Goal: Communication & Community: Answer question/provide support

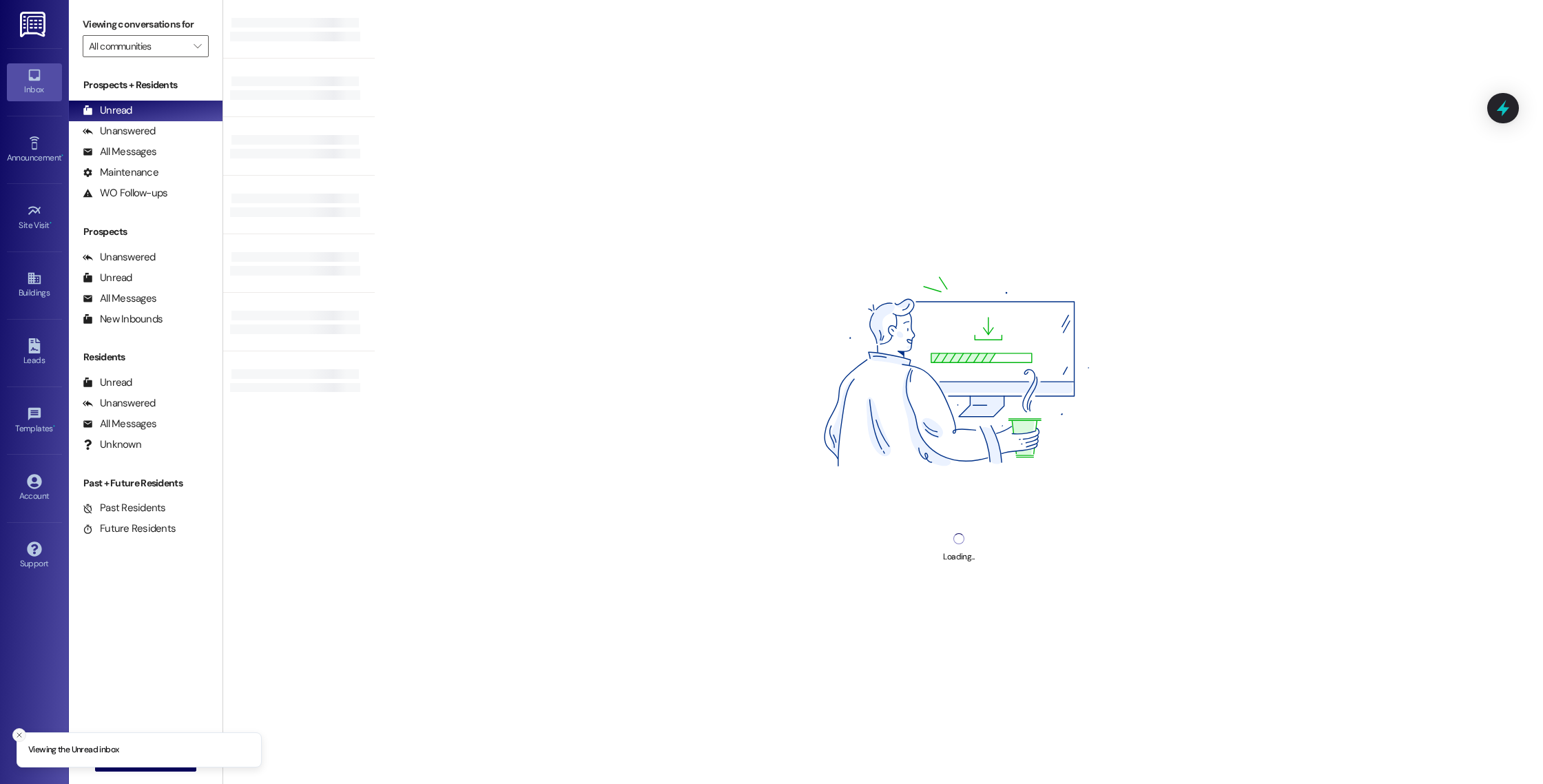
click at [20, 734] on icon "Close toast" at bounding box center [19, 735] width 8 height 8
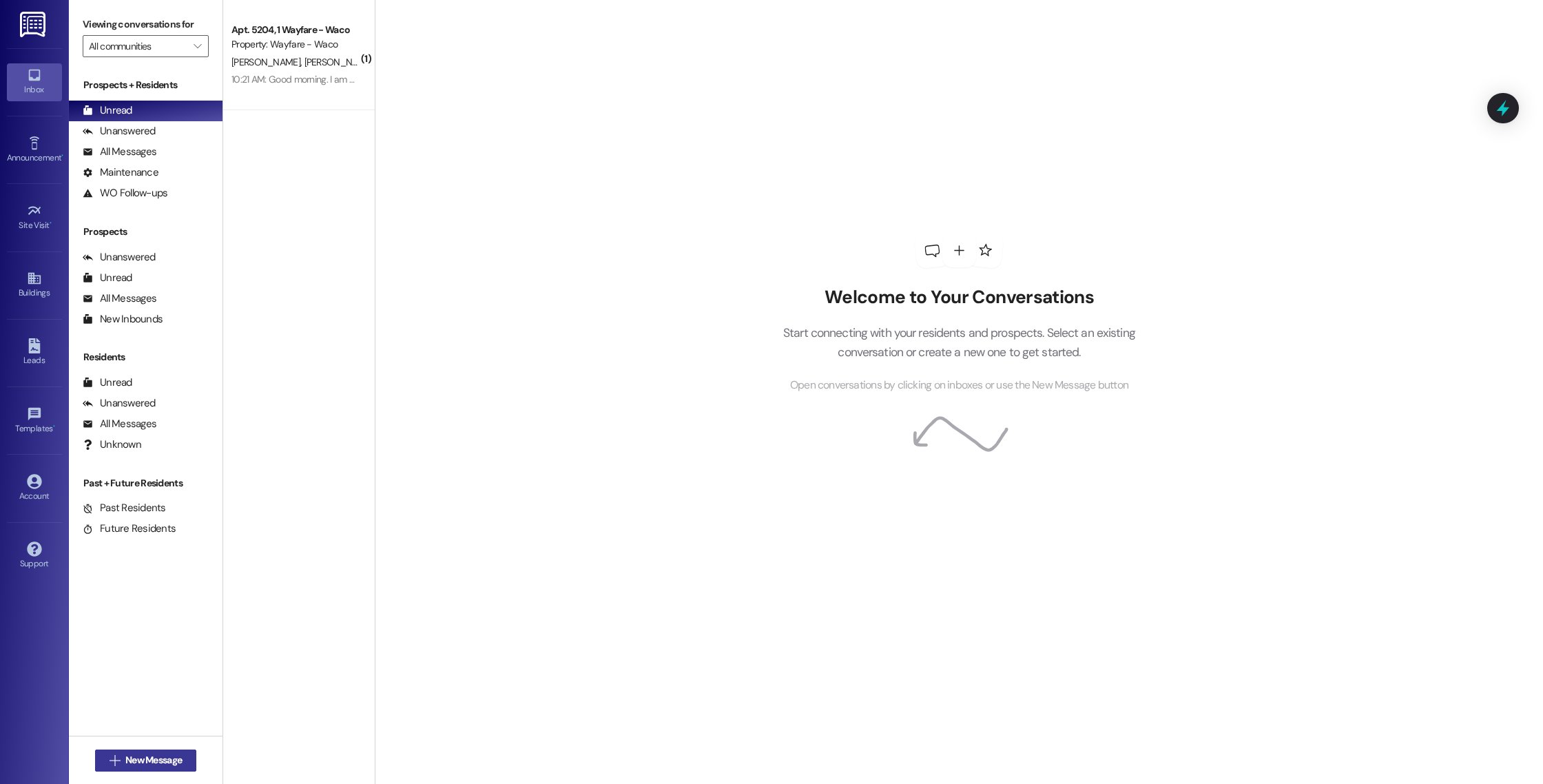
click at [125, 763] on span "New Message" at bounding box center [153, 759] width 57 height 14
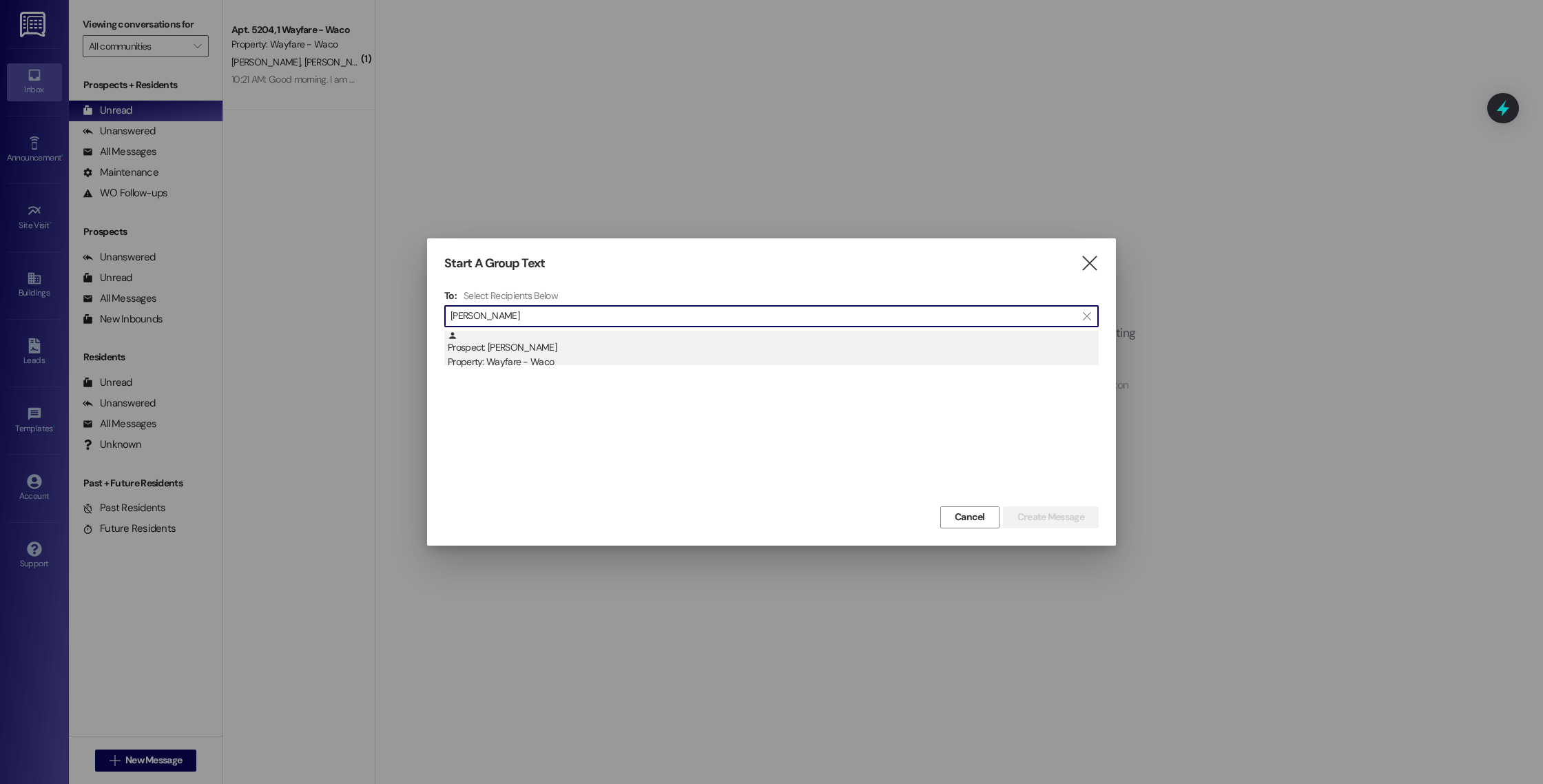
click at [617, 355] on div "Property: Wayfare - Waco" at bounding box center [773, 362] width 651 height 14
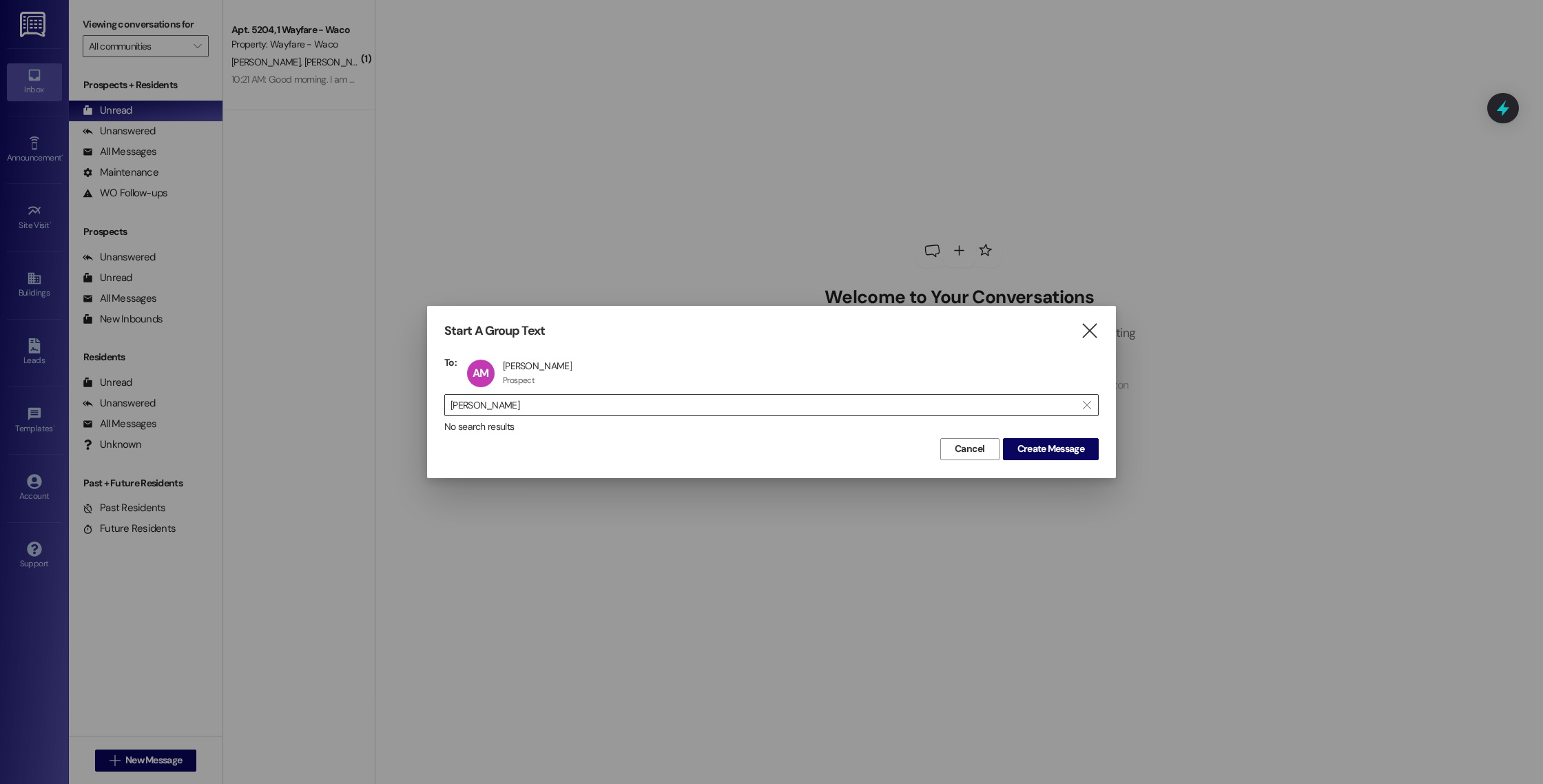
click at [578, 411] on input "[PERSON_NAME]" at bounding box center [763, 405] width 625 height 19
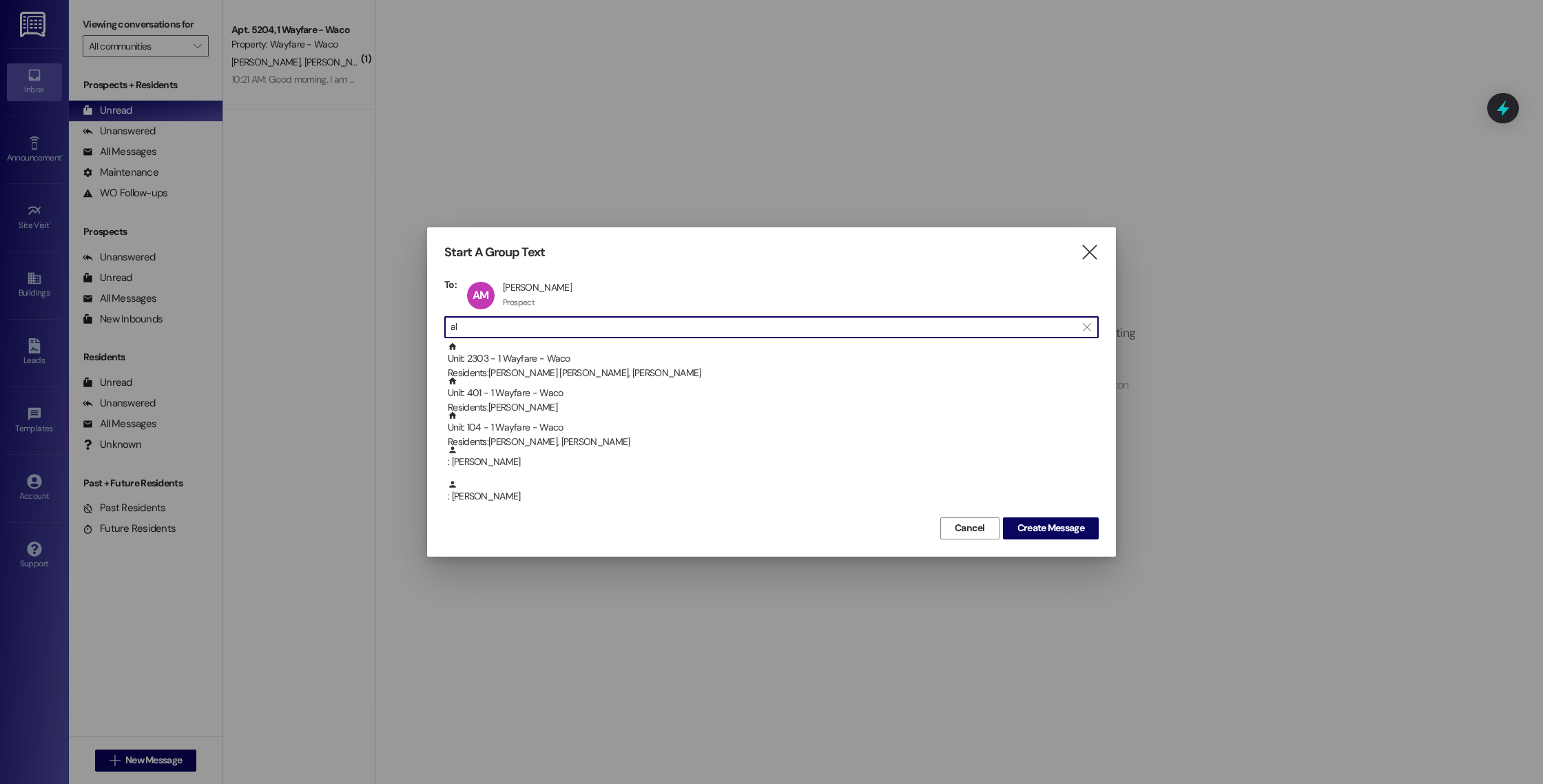
type input "a"
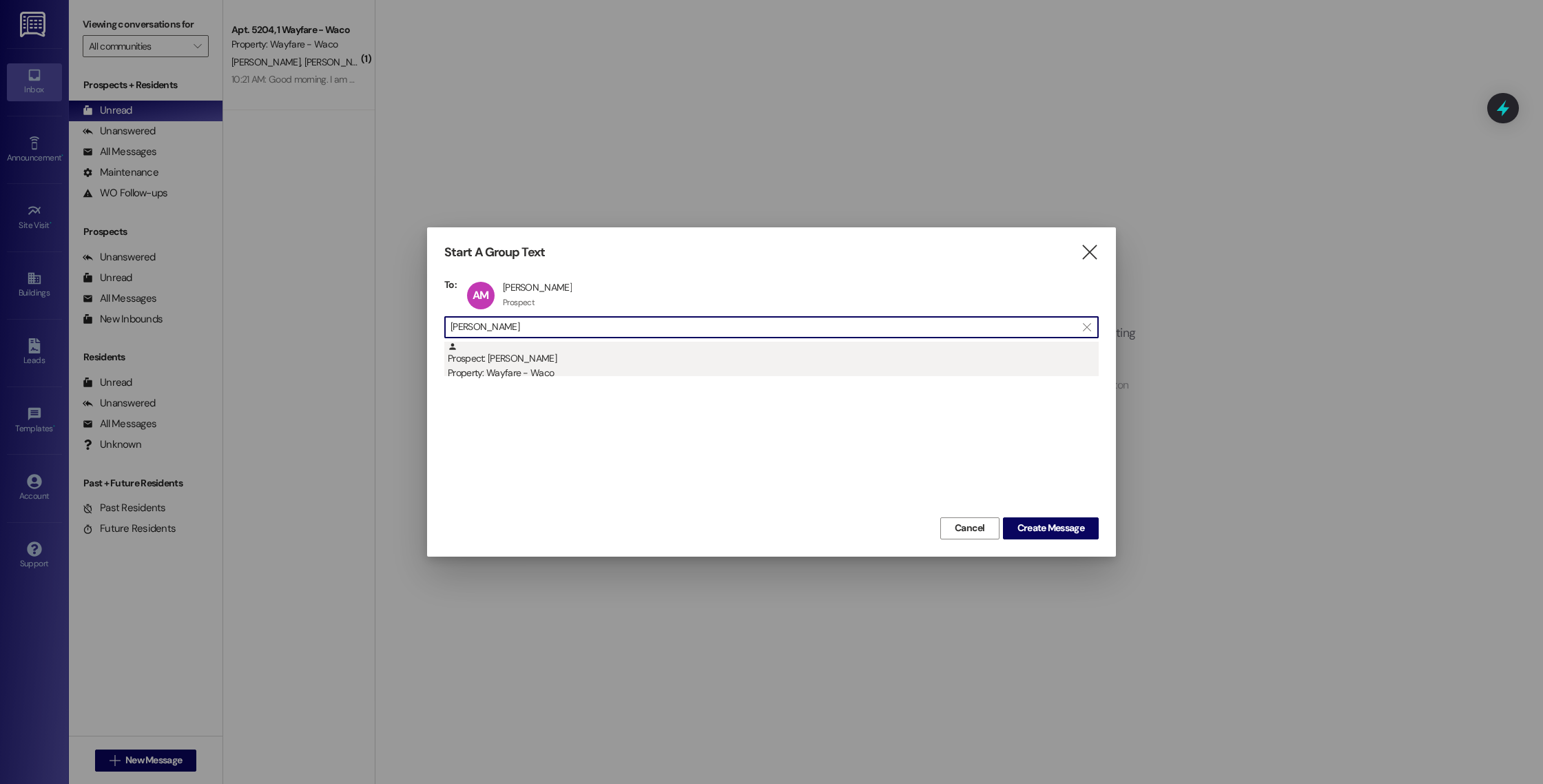
type input "[PERSON_NAME]"
click at [551, 351] on div "Prospect: [PERSON_NAME] Property: Wayfare - Waco" at bounding box center [773, 361] width 651 height 39
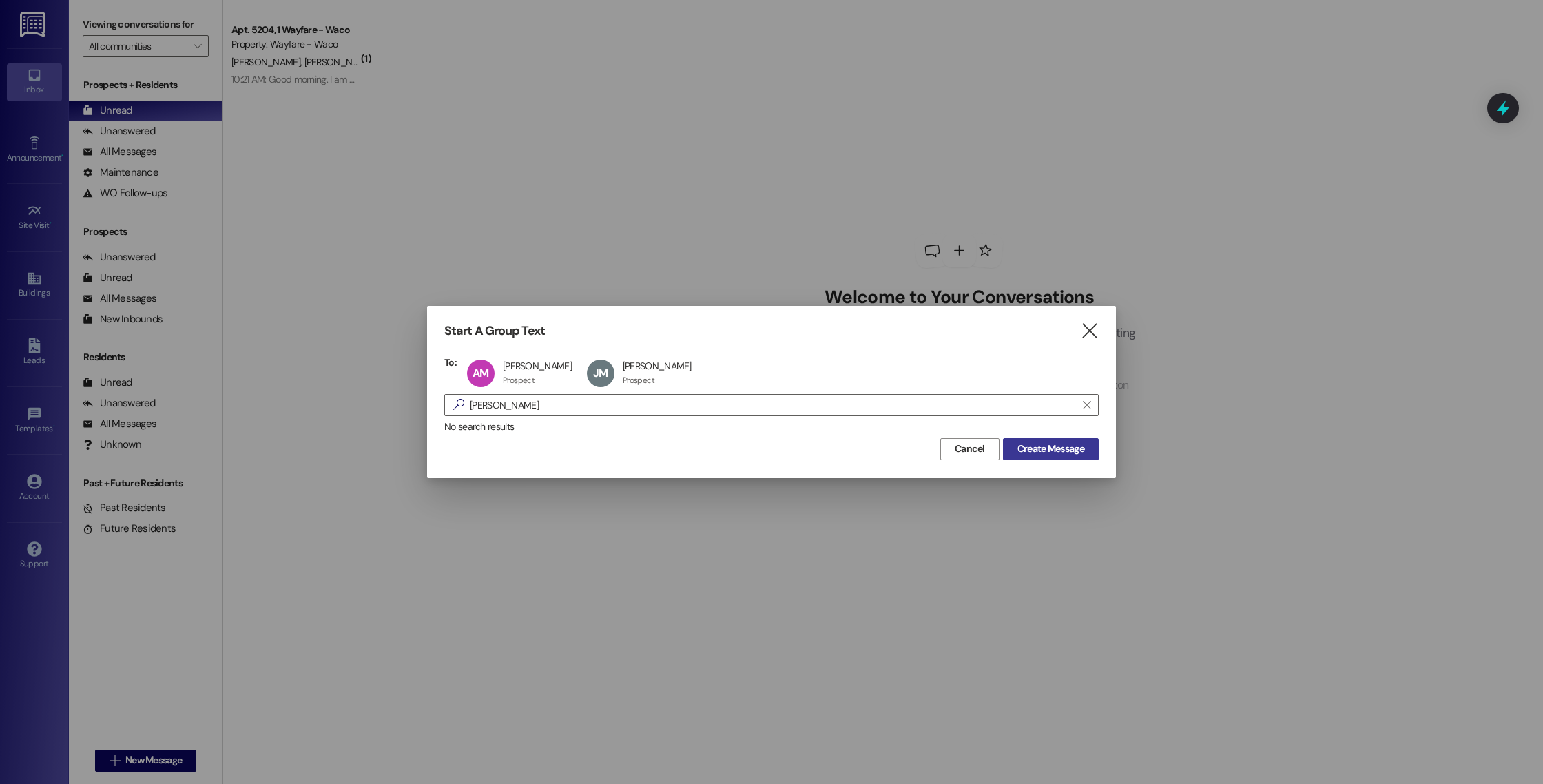
click at [1055, 452] on span "Create Message" at bounding box center [1050, 448] width 67 height 14
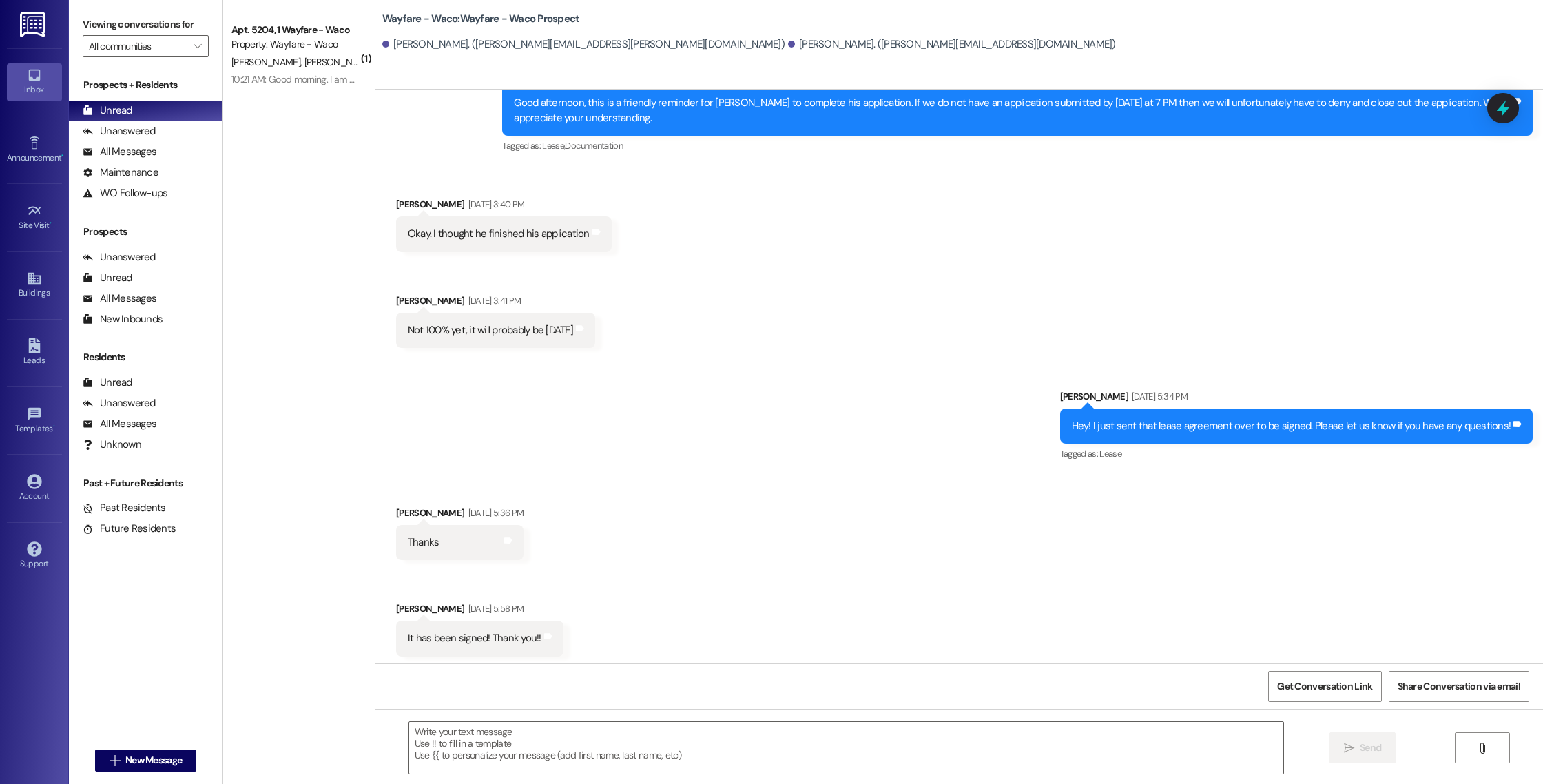
scroll to position [199, 0]
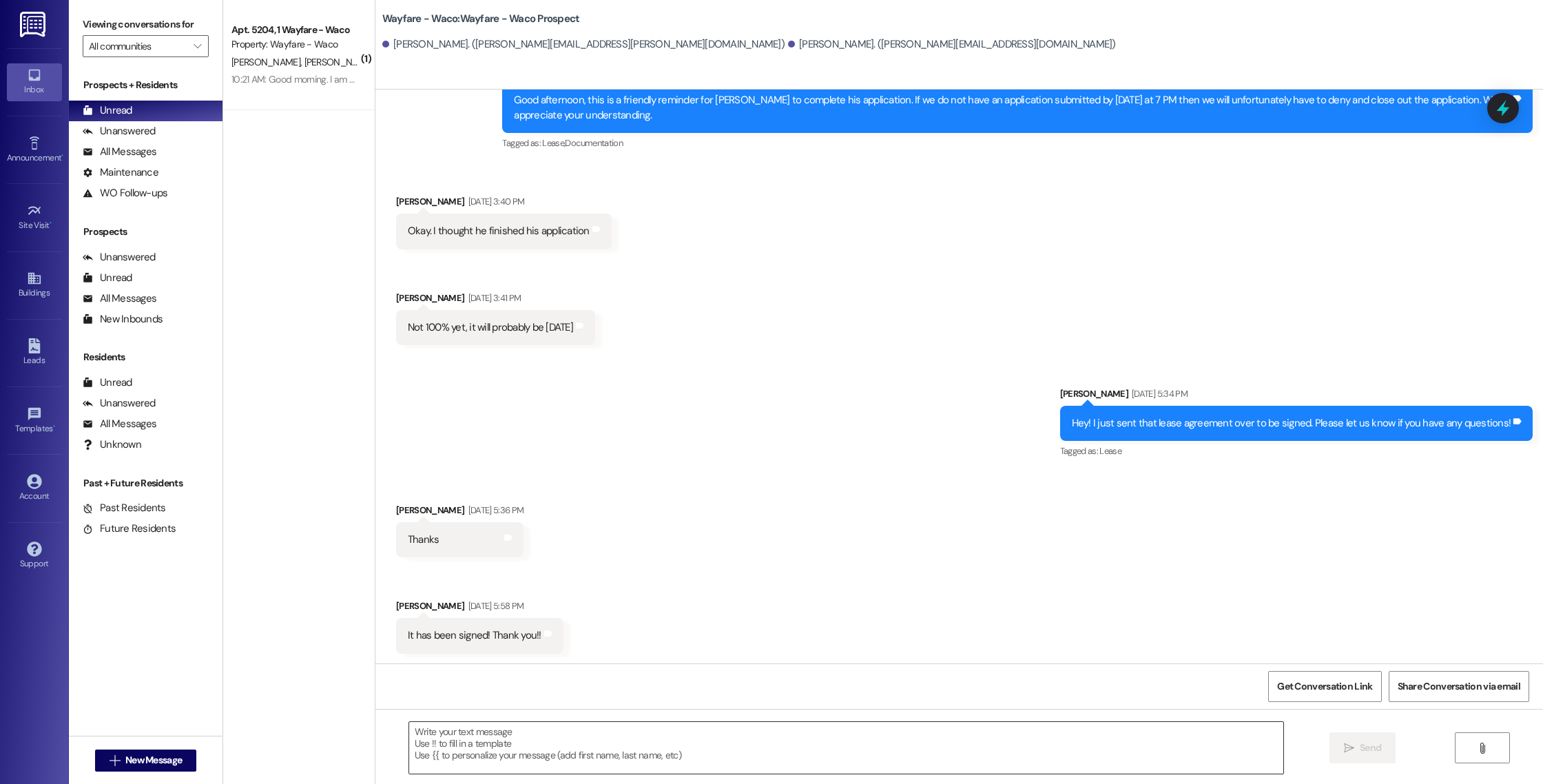
click at [694, 734] on textarea at bounding box center [846, 747] width 874 height 52
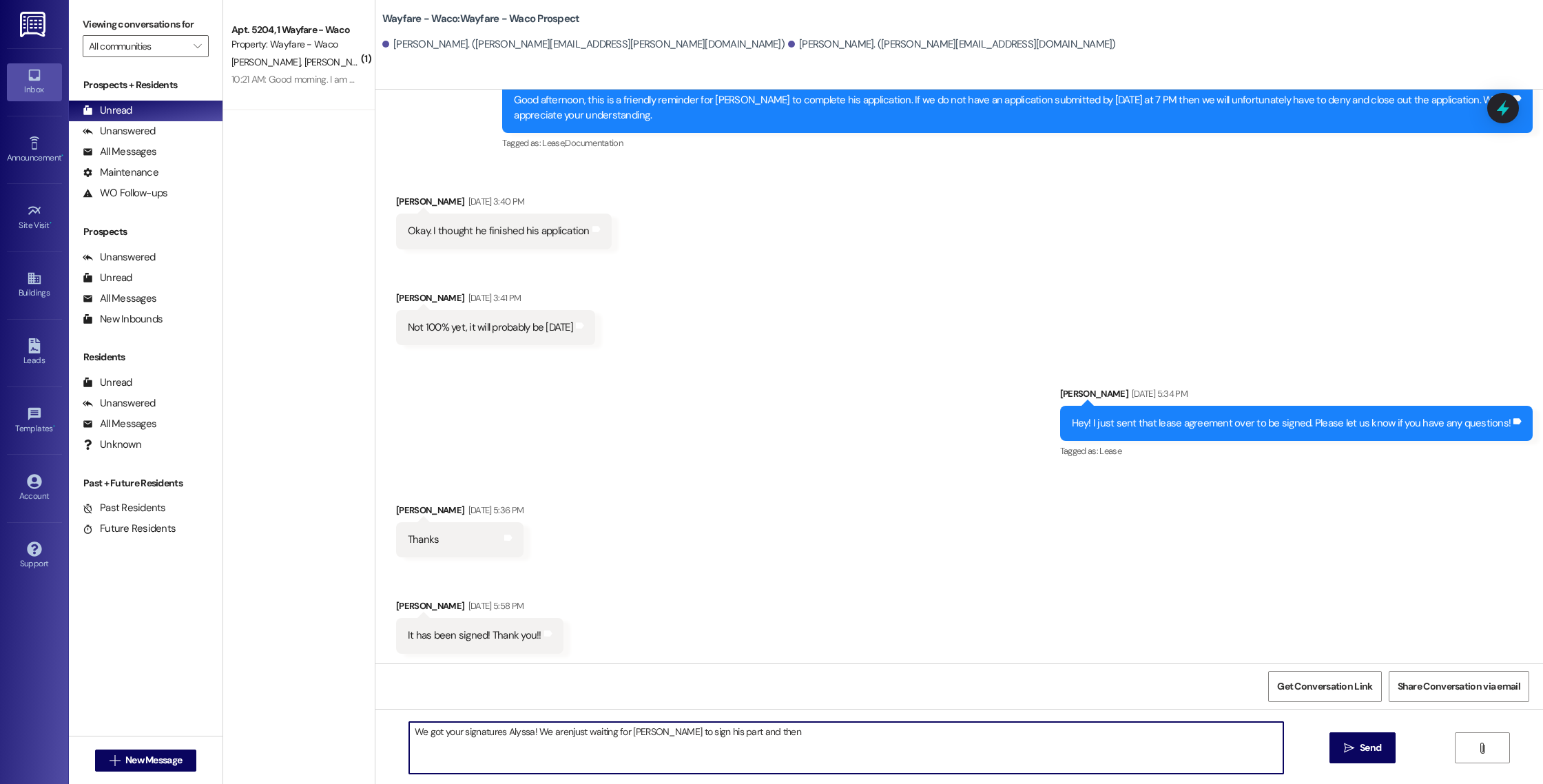
click at [559, 737] on textarea "We got your signatures Alyssa! We arenjust waiting for [PERSON_NAME] to sign hi…" at bounding box center [846, 747] width 874 height 52
click at [619, 734] on textarea "We got your signatures Alyssa! We are just waiting for [PERSON_NAME] to sign hi…" at bounding box center [846, 747] width 874 height 52
click at [698, 732] on textarea "We got your signatures Alyssa! We are just waiting for [PERSON_NAME] to sign hi…" at bounding box center [846, 747] width 874 height 52
click at [760, 735] on textarea "We got your signatures Alyssa! We are just waiting for [PERSON_NAME] to sign hi…" at bounding box center [846, 747] width 874 height 52
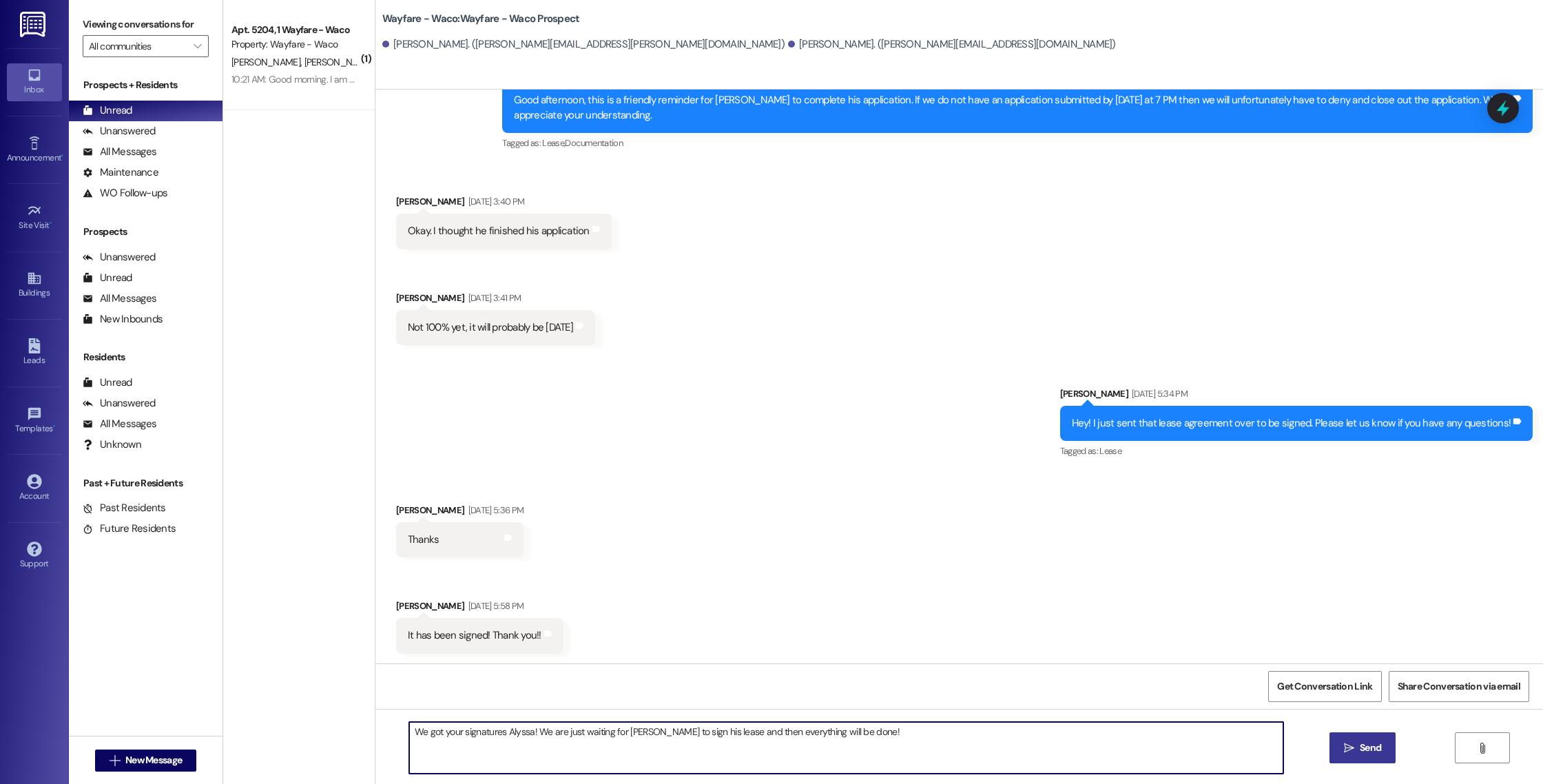
type textarea "We got your signatures Alyssa! We are just waiting for [PERSON_NAME] to sign hi…"
click at [1341, 748] on span " Send" at bounding box center [1363, 747] width 43 height 14
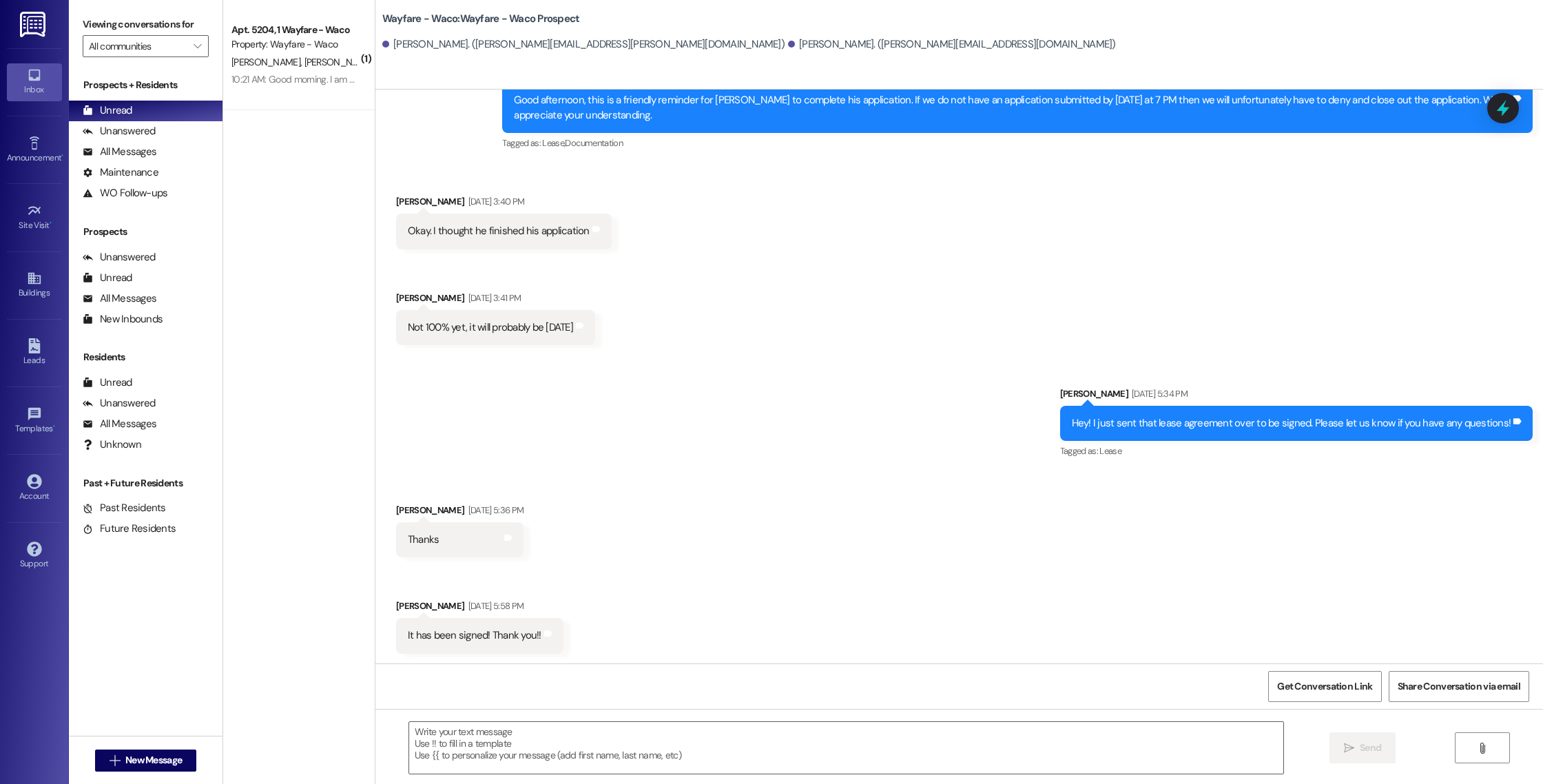
scroll to position [296, 0]
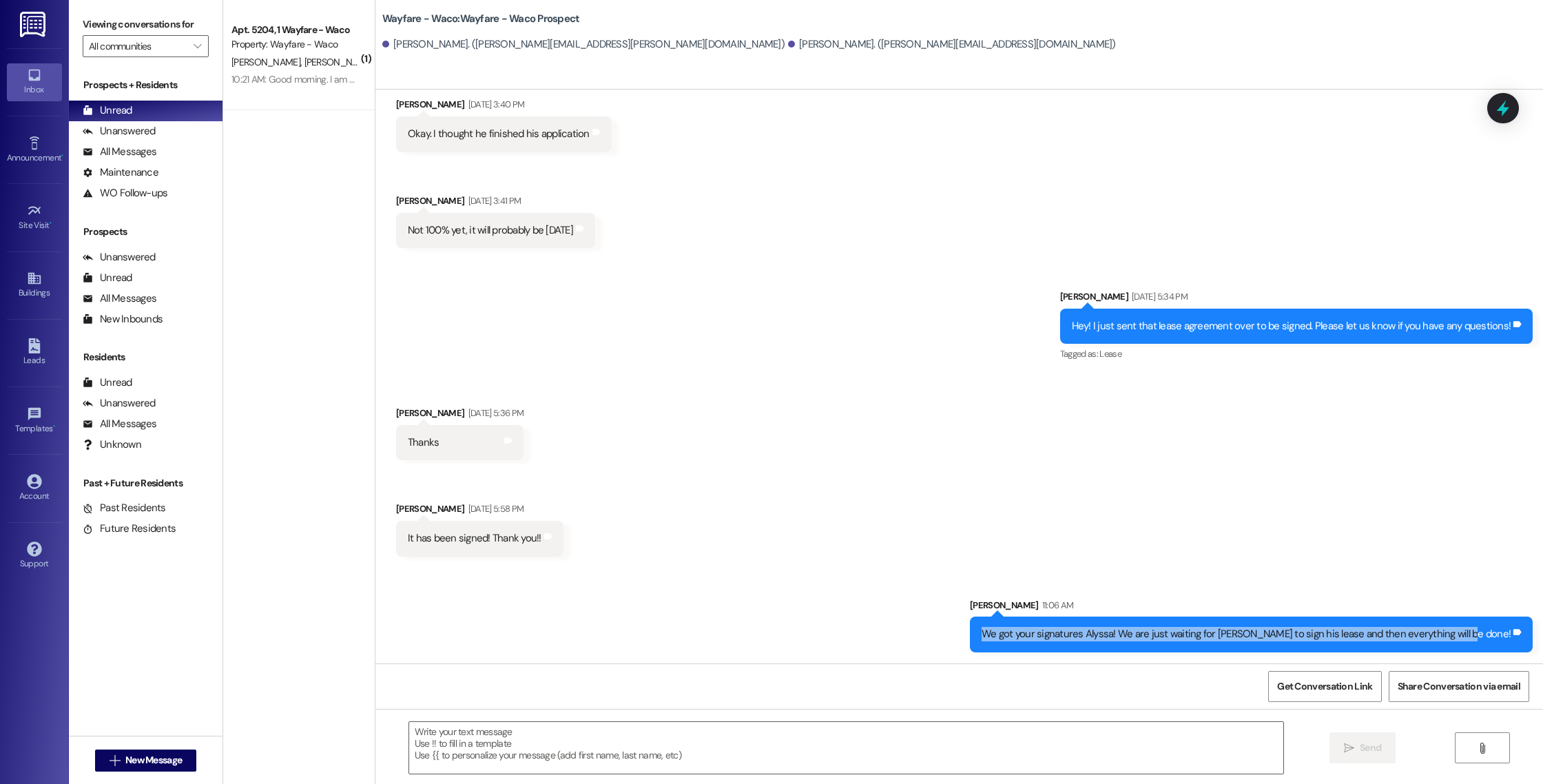
drag, startPoint x: 1504, startPoint y: 637, endPoint x: 1002, endPoint y: 636, distance: 502.0
click at [1002, 636] on div "Sent via SMS [PERSON_NAME] 11:06 AM We got your signatures Alyssa! We are just …" at bounding box center [959, 614] width 1168 height 96
copy div "We got your signatures Alyssa! We are just waiting for [PERSON_NAME] to sign hi…"
click at [1002, 636] on div "Sent via SMS [PERSON_NAME] 11:06 AM We got your signatures Alyssa! We are just …" at bounding box center [959, 614] width 1168 height 96
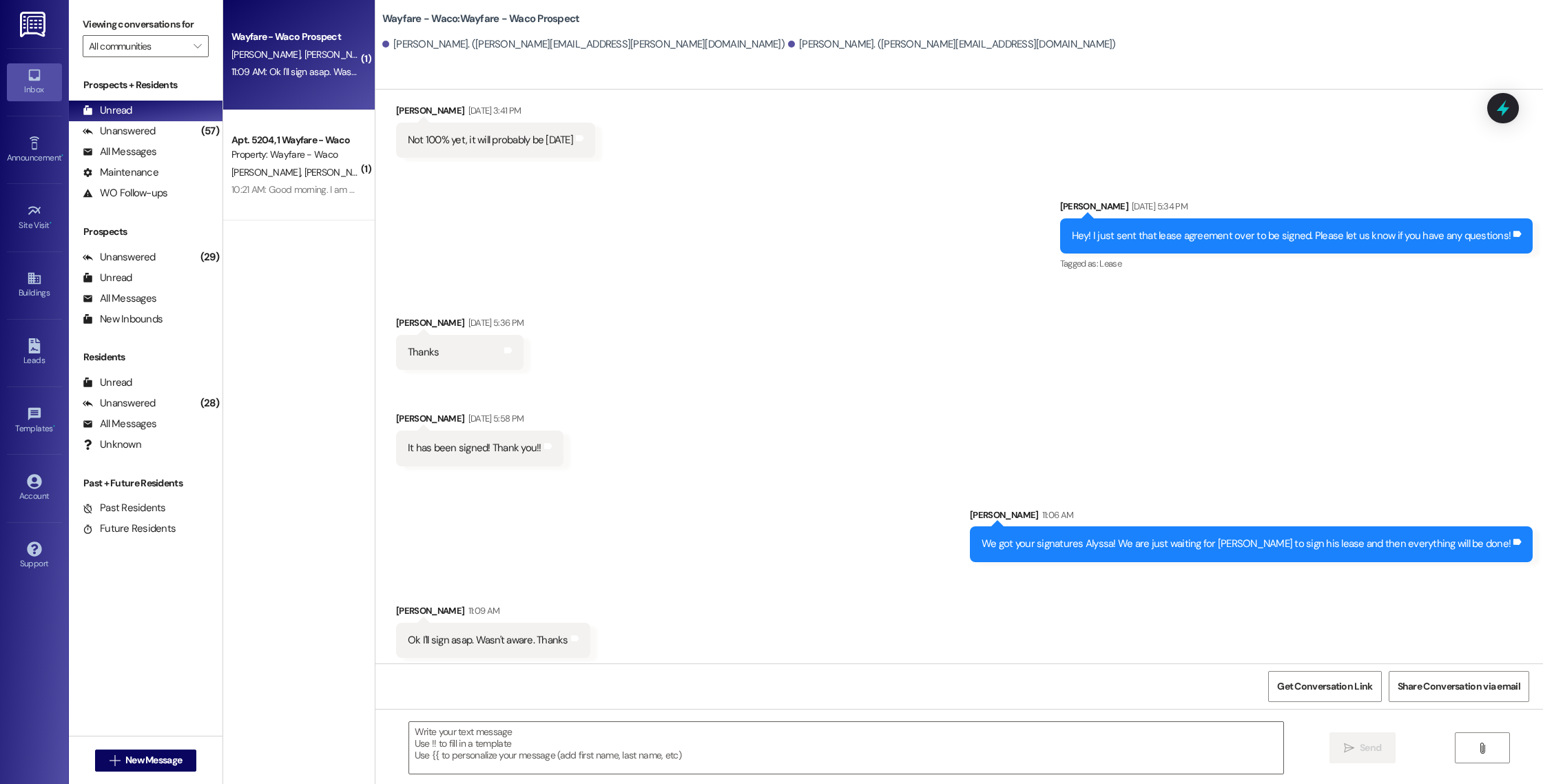
scroll to position [391, 0]
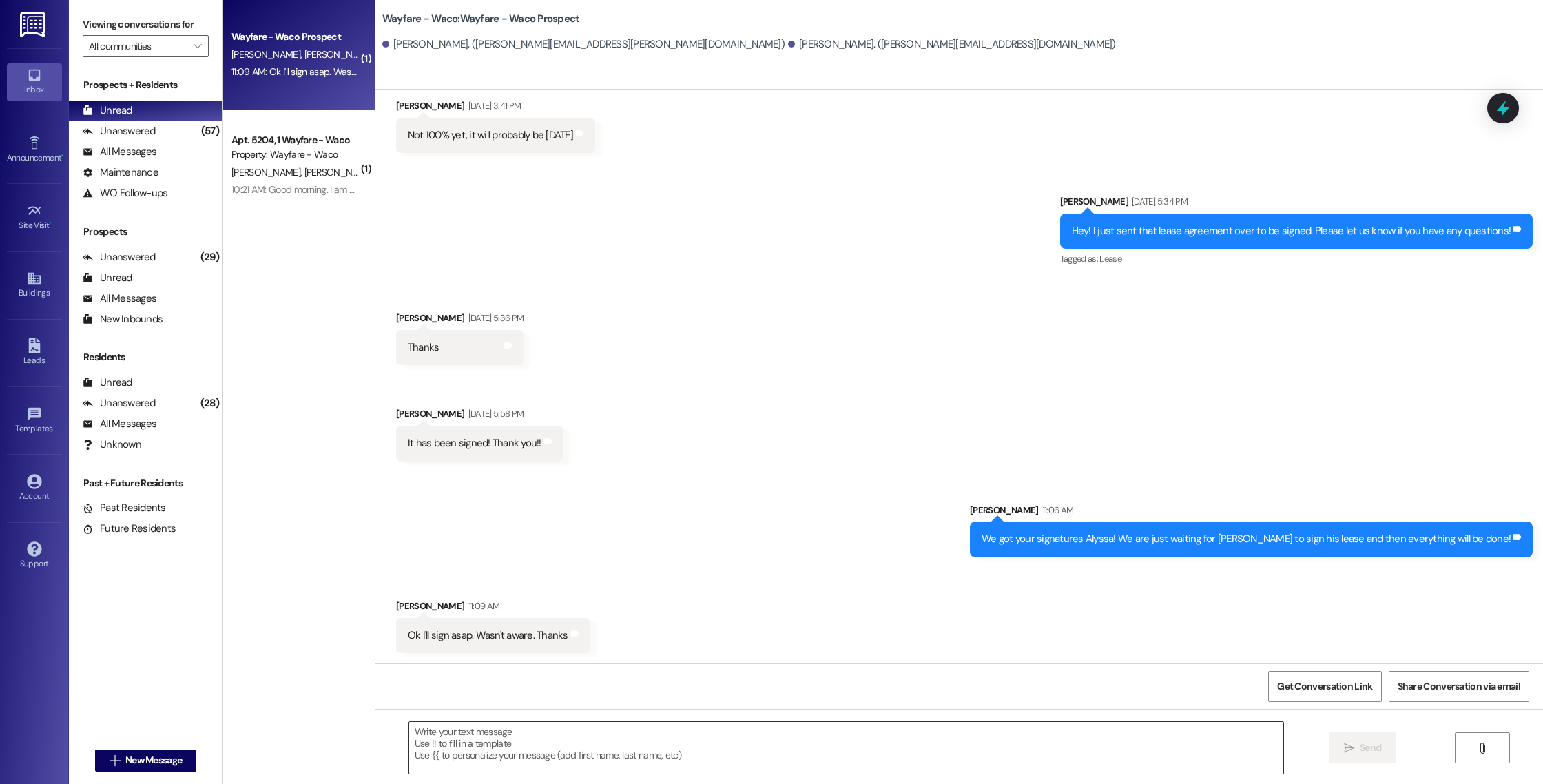
click at [468, 754] on textarea at bounding box center [846, 747] width 874 height 52
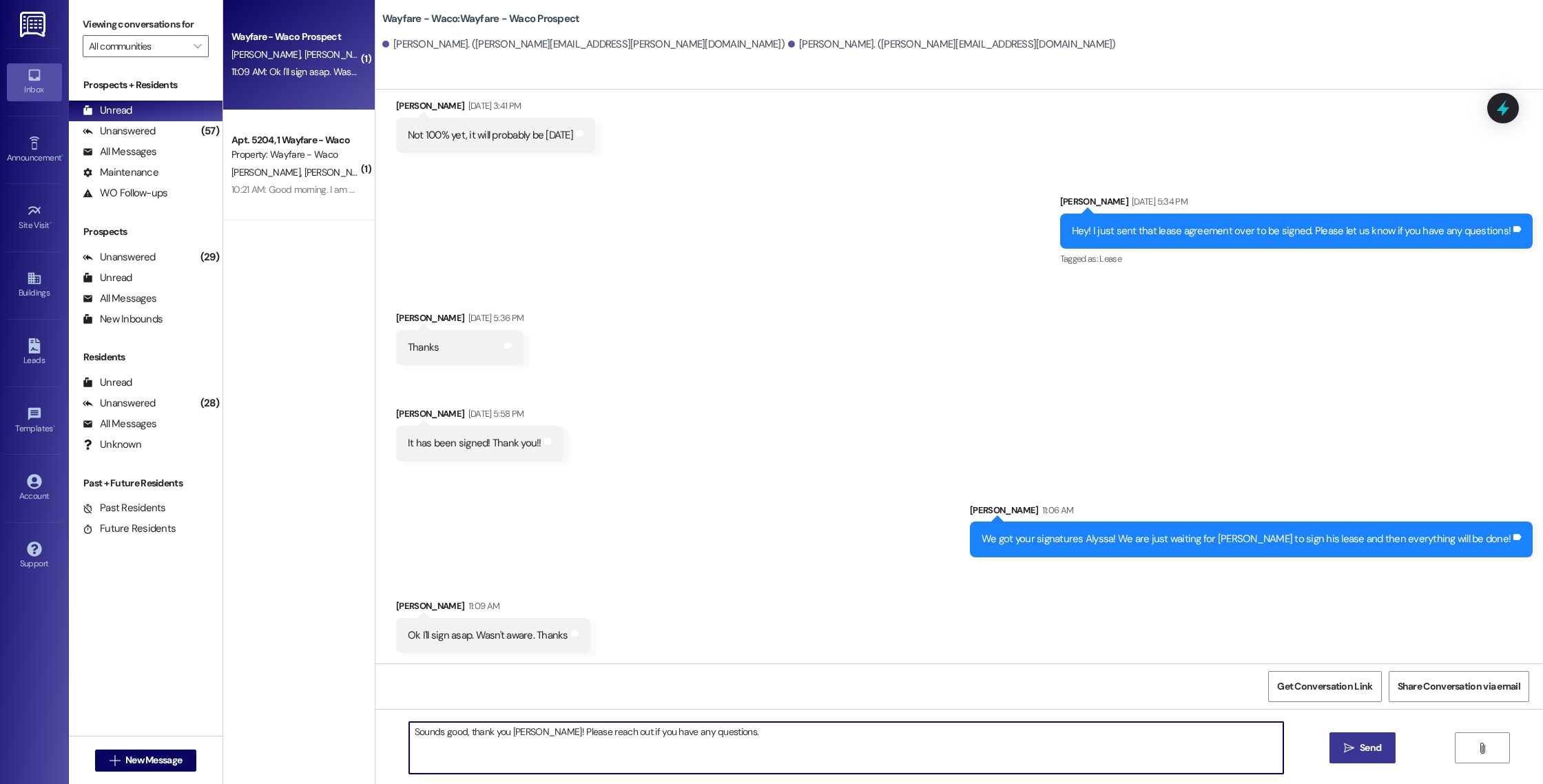
type textarea "Sounds good, thank you [PERSON_NAME]! Please reach out if you have any question…"
click at [1334, 745] on button " Send" at bounding box center [1363, 748] width 67 height 31
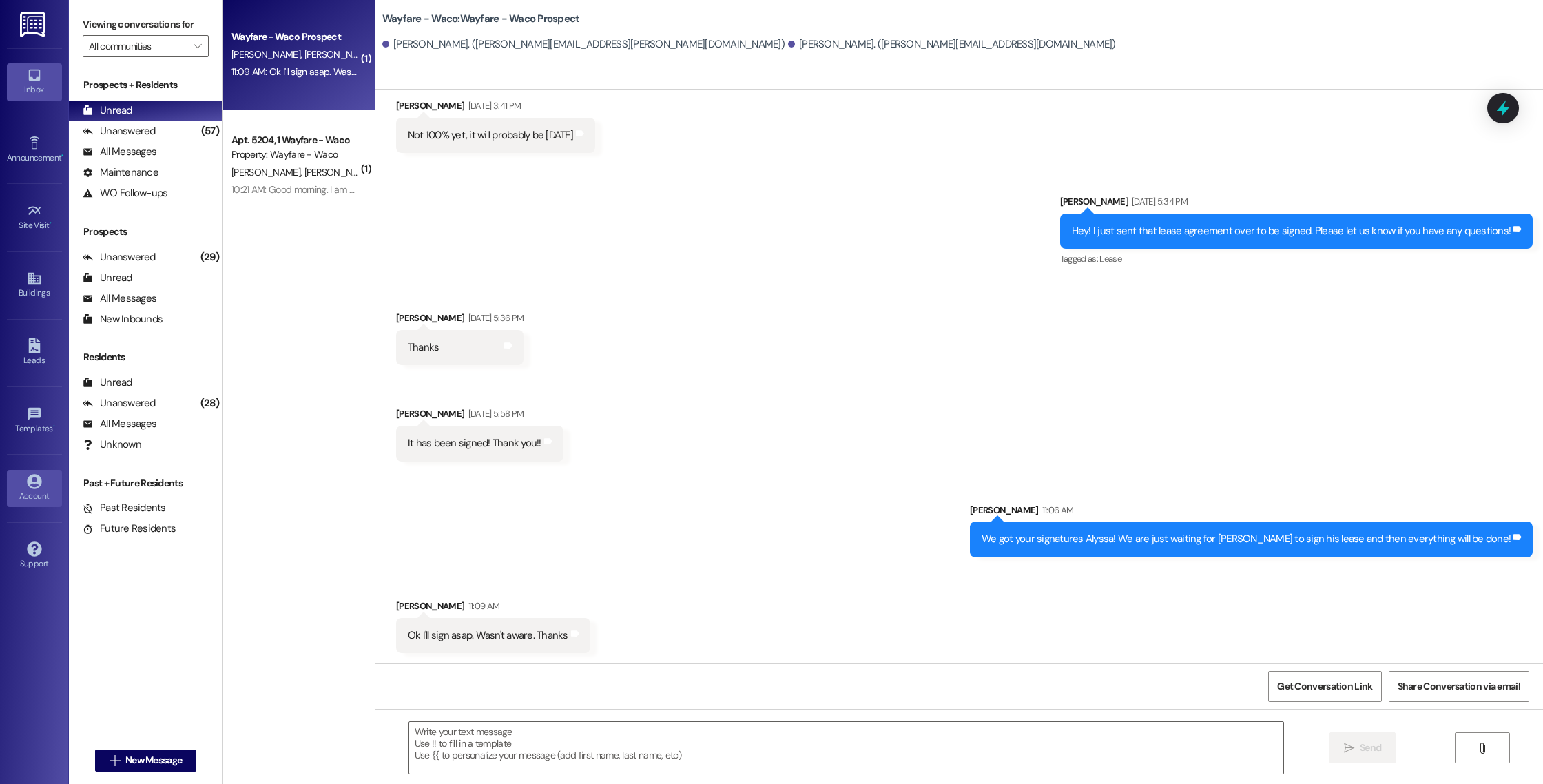
click at [39, 500] on div "Account" at bounding box center [34, 495] width 69 height 14
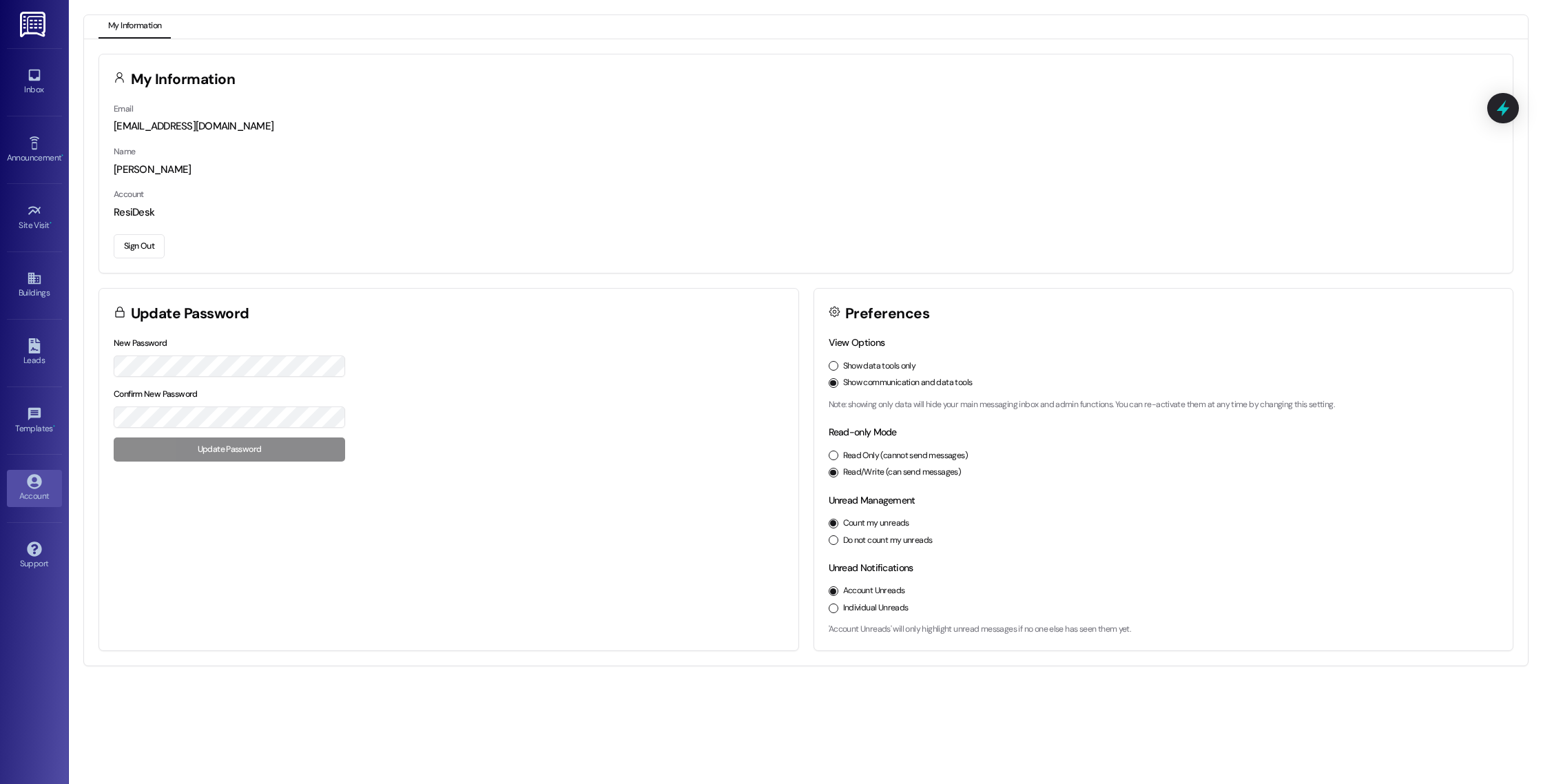
click at [836, 610] on button "Individual Unreads" at bounding box center [832, 607] width 9 height 9
click at [28, 431] on div "Templates •" at bounding box center [34, 428] width 69 height 14
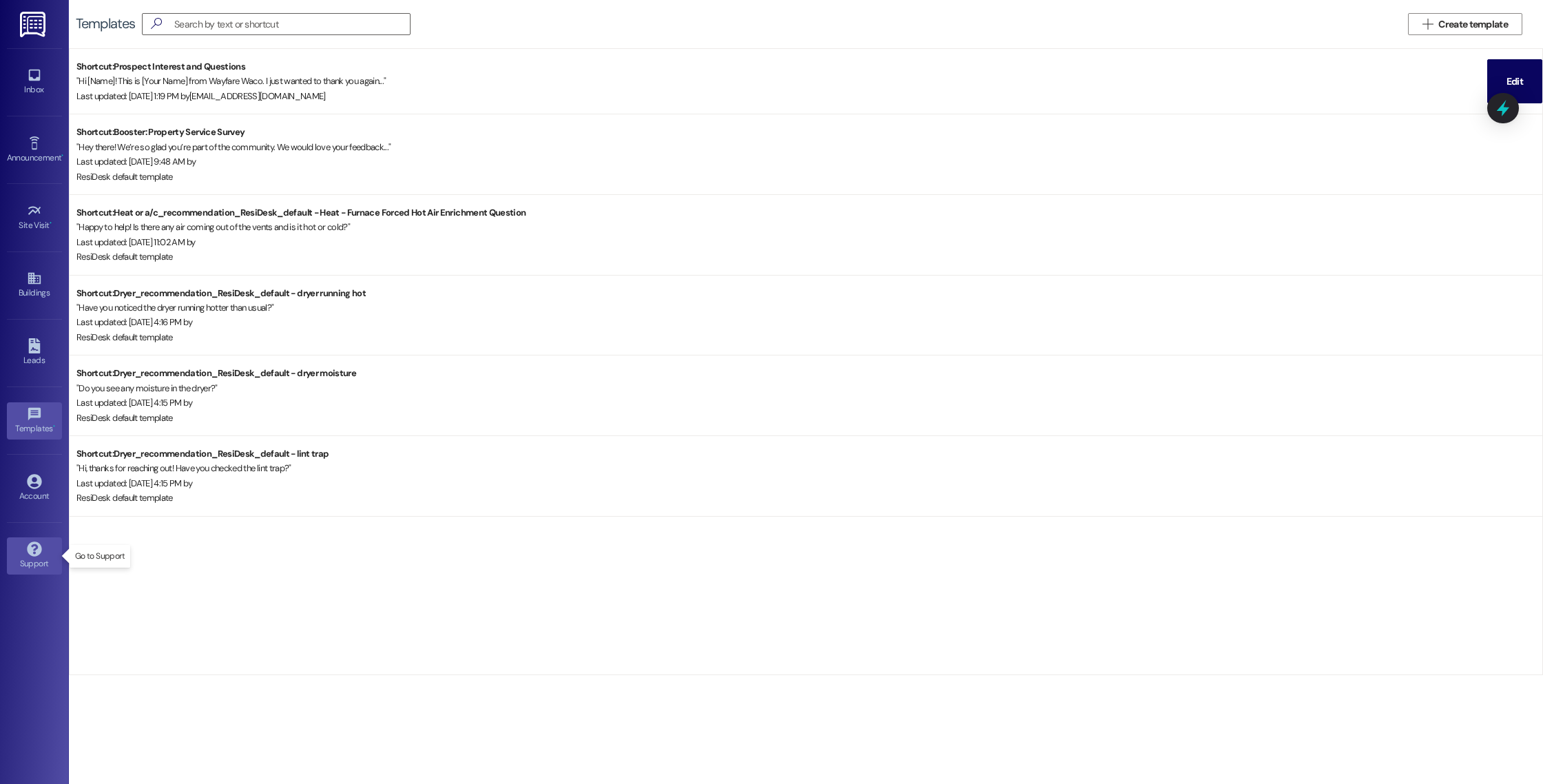
click at [25, 540] on link "Support" at bounding box center [34, 555] width 55 height 37
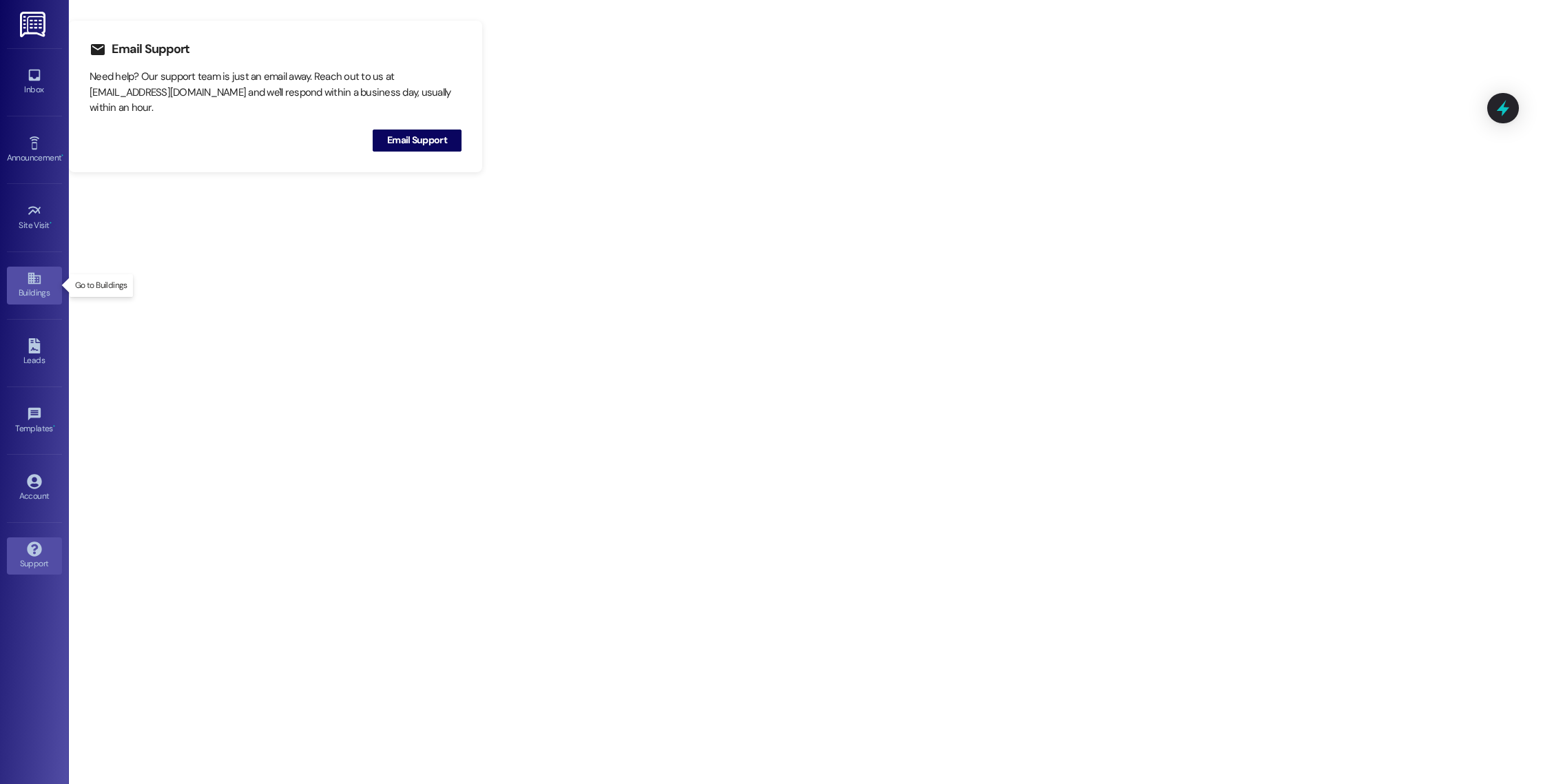
click at [20, 290] on div "Buildings" at bounding box center [34, 293] width 69 height 14
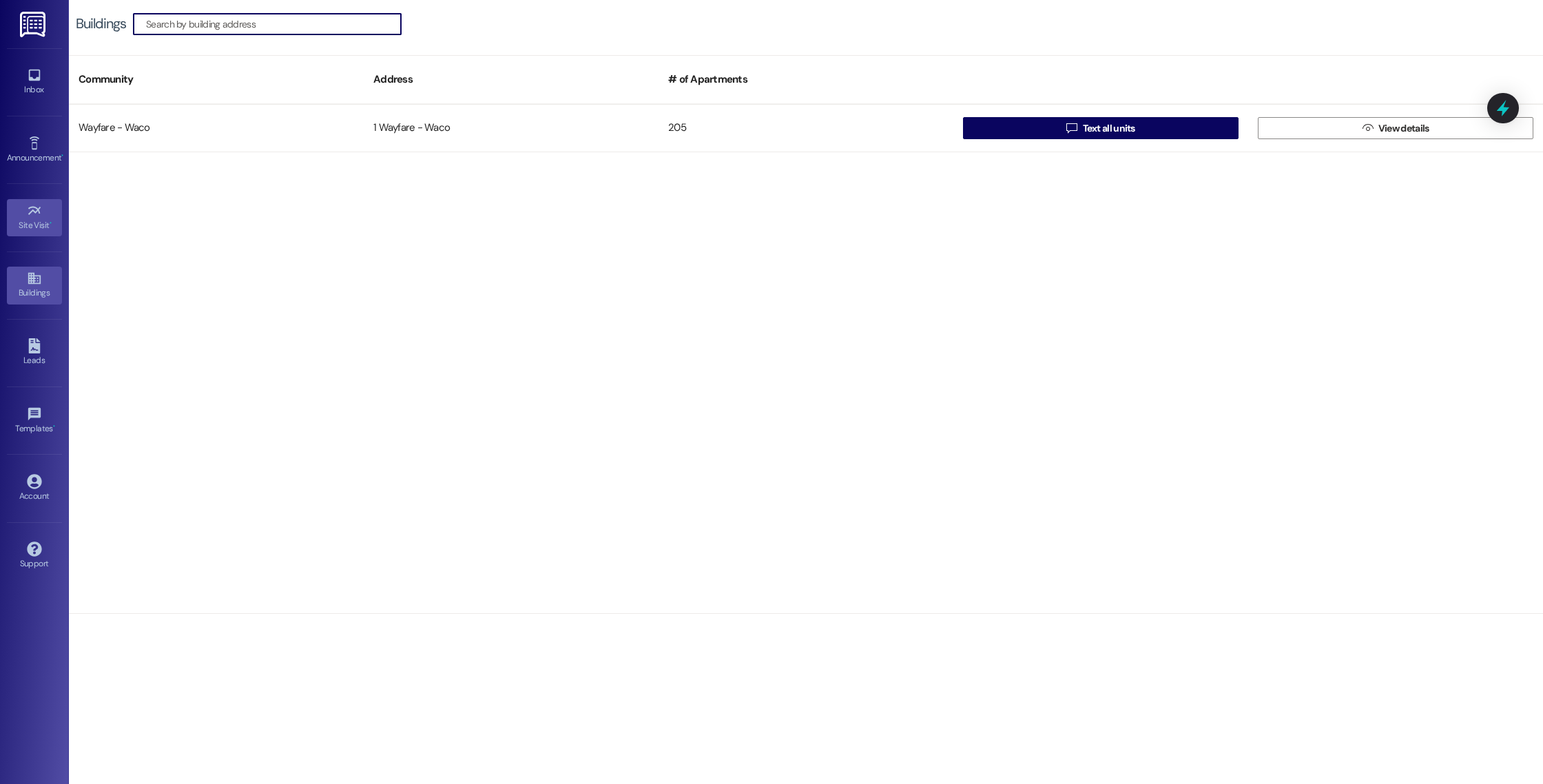
click at [30, 230] on div "Site Visit •" at bounding box center [34, 225] width 69 height 14
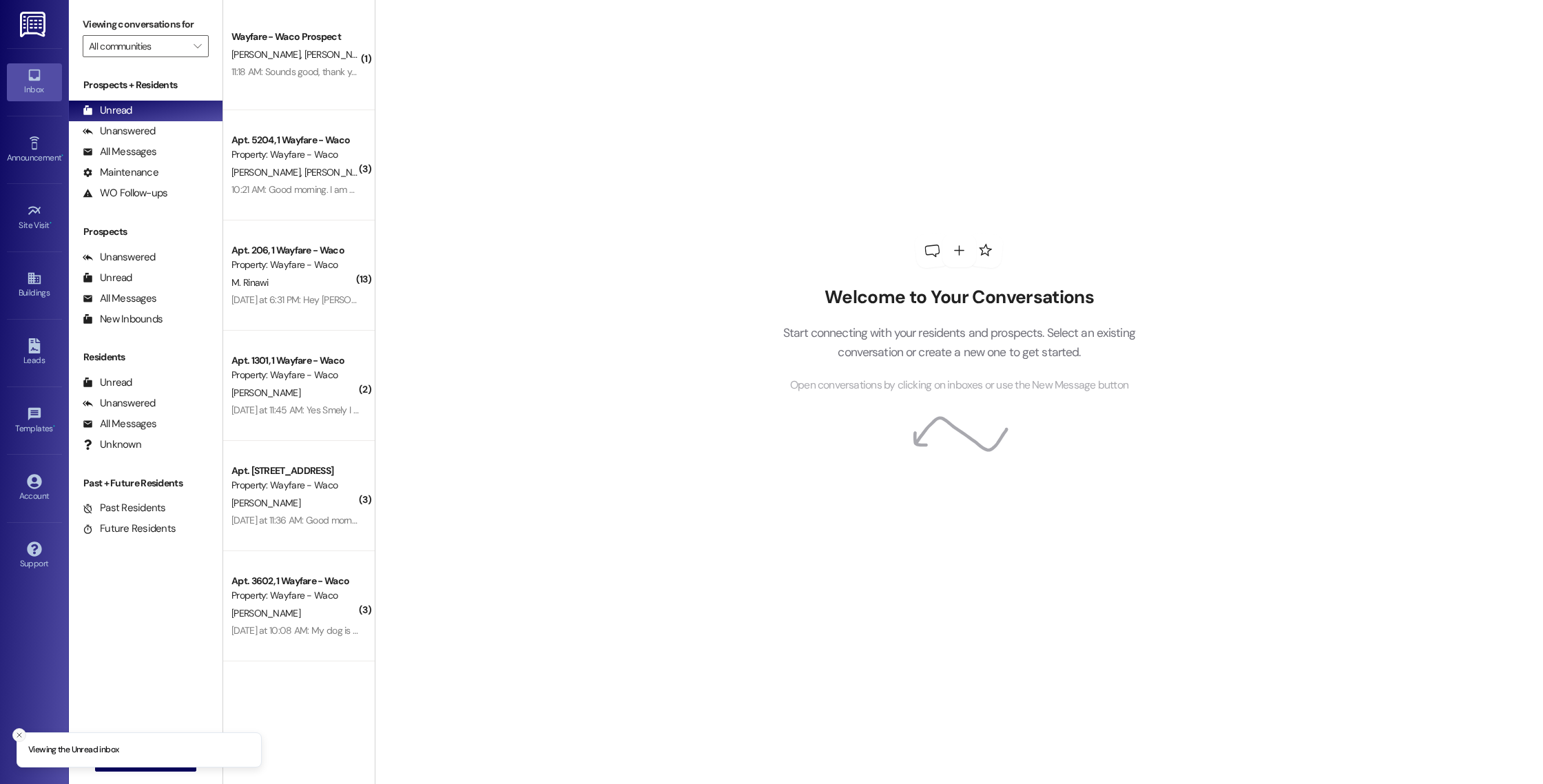
click at [24, 737] on button "Close toast" at bounding box center [19, 735] width 14 height 14
click at [97, 762] on button " New Message" at bounding box center [146, 760] width 102 height 22
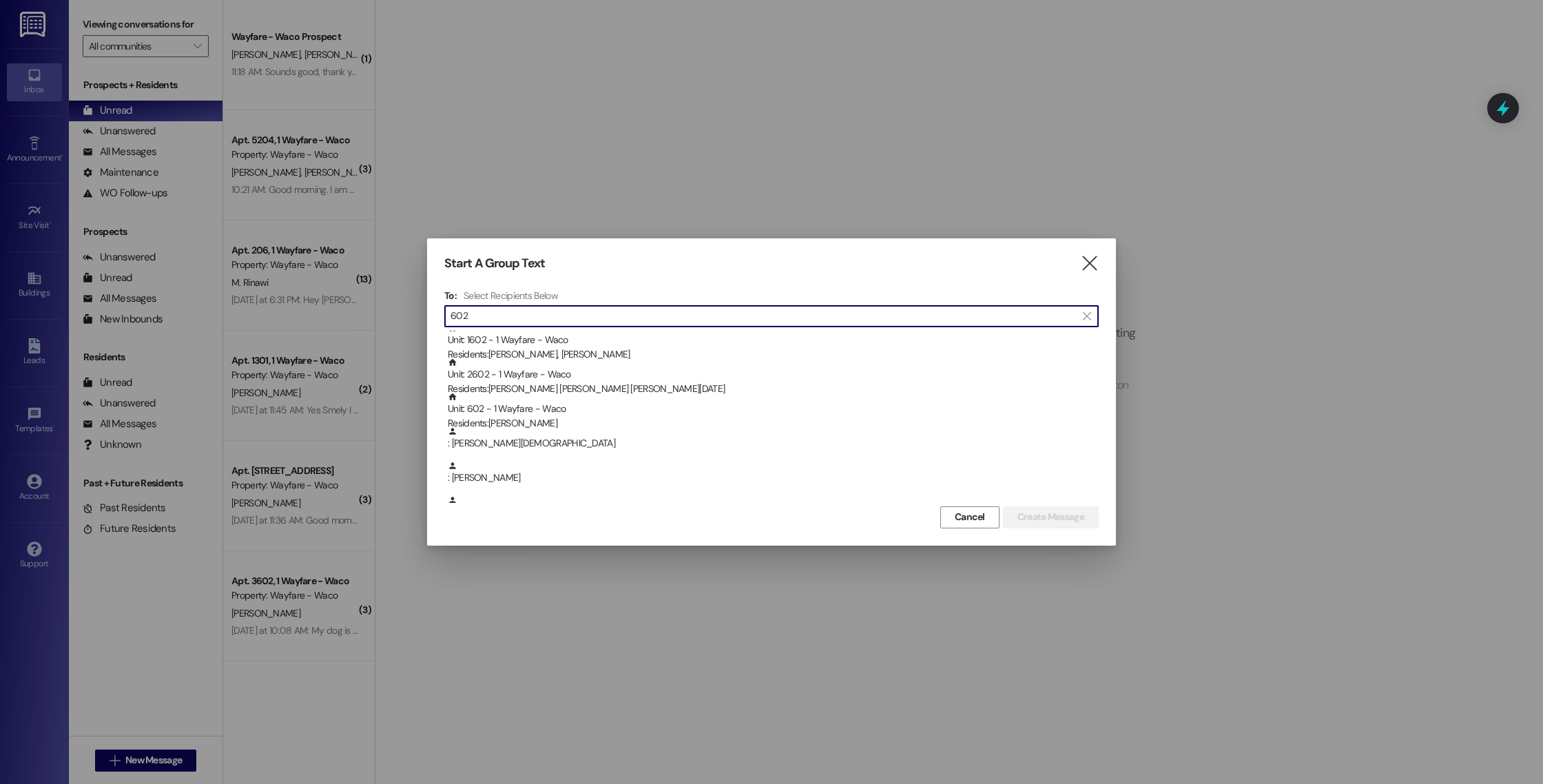
scroll to position [76, 0]
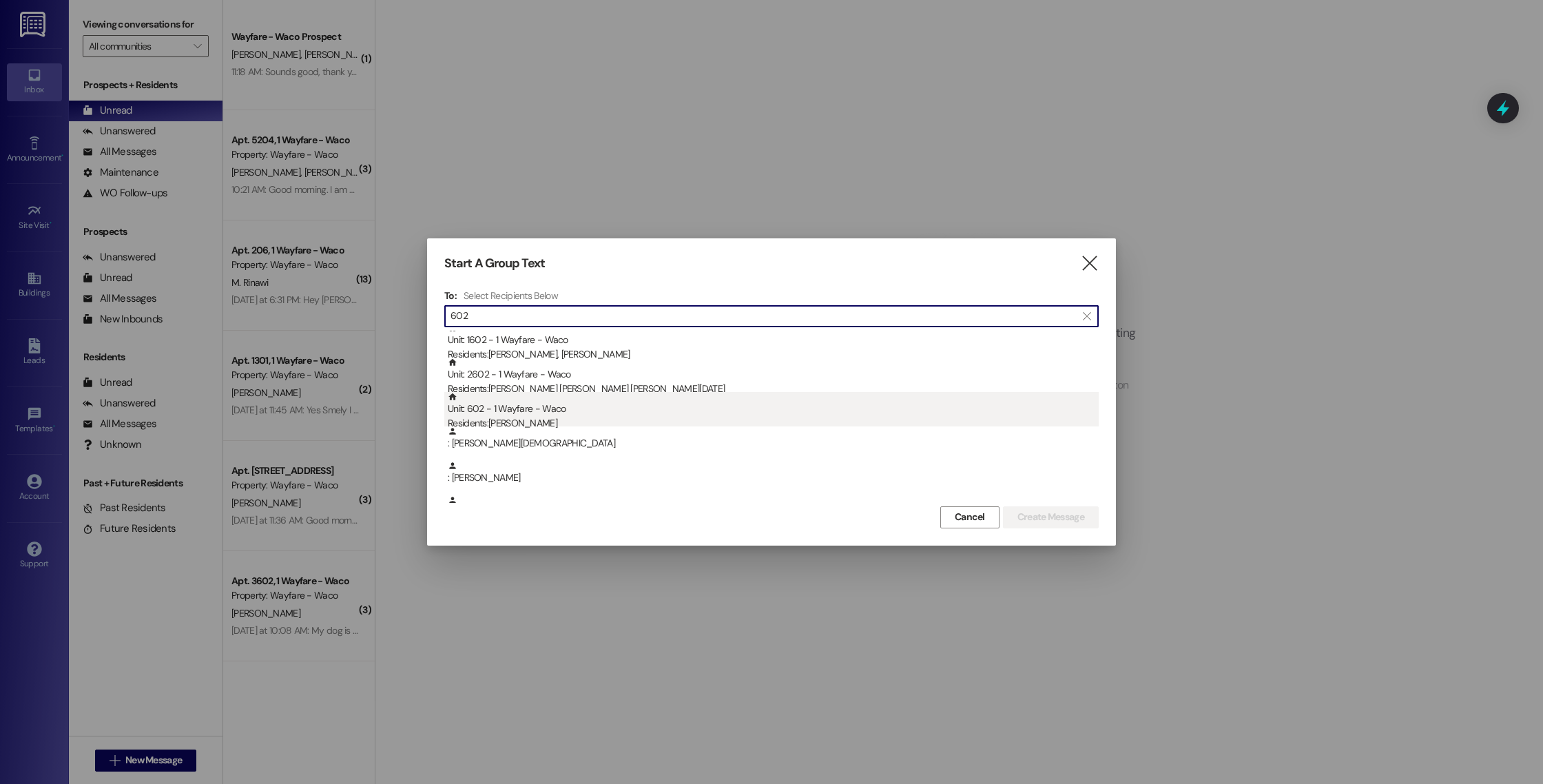
type input "602"
click at [629, 412] on div "Unit: 602 - 1 Wayfare - Waco Residents: Linda Norman" at bounding box center [773, 411] width 651 height 39
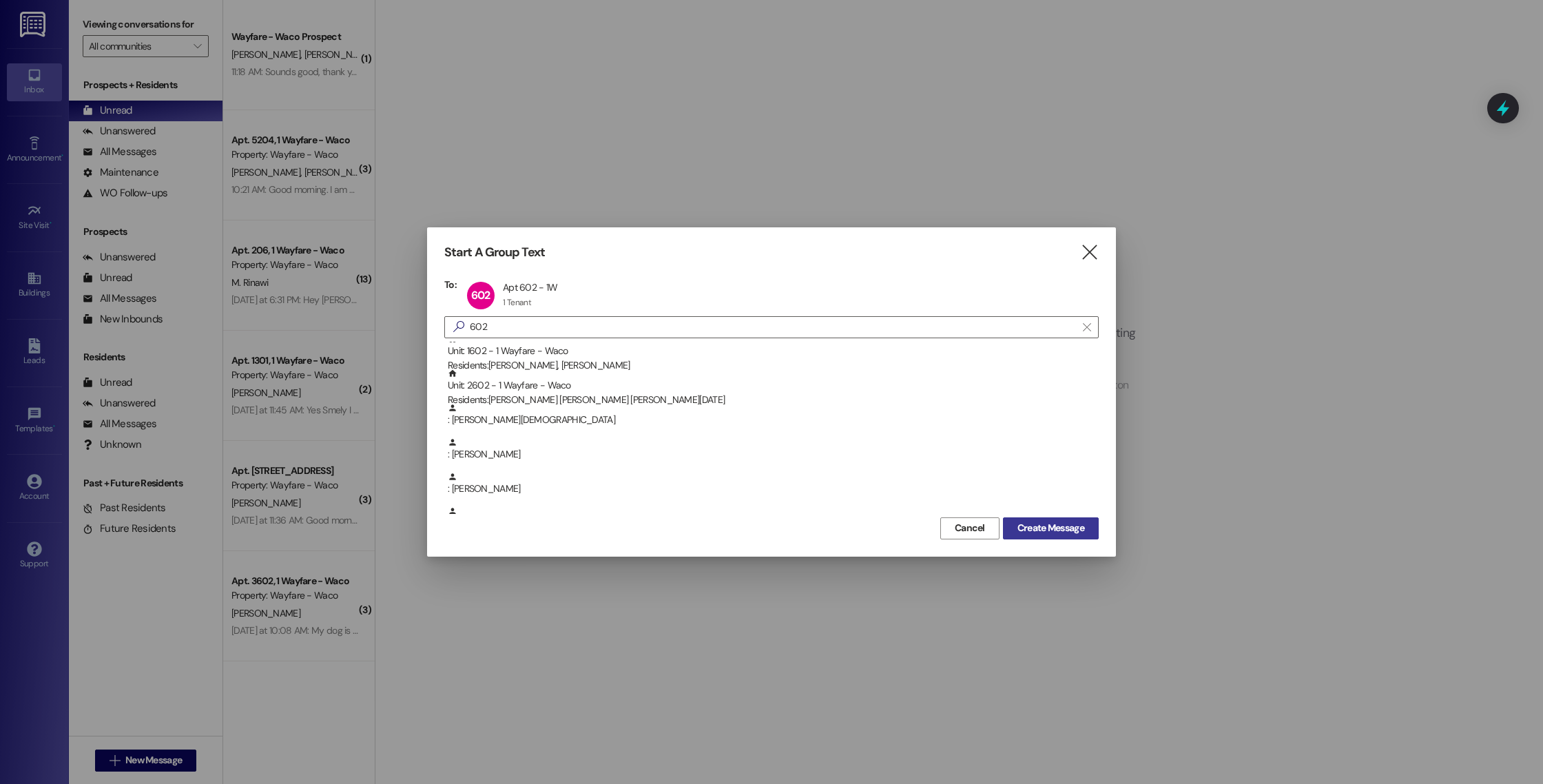
click at [1037, 525] on span "Create Message" at bounding box center [1050, 527] width 67 height 14
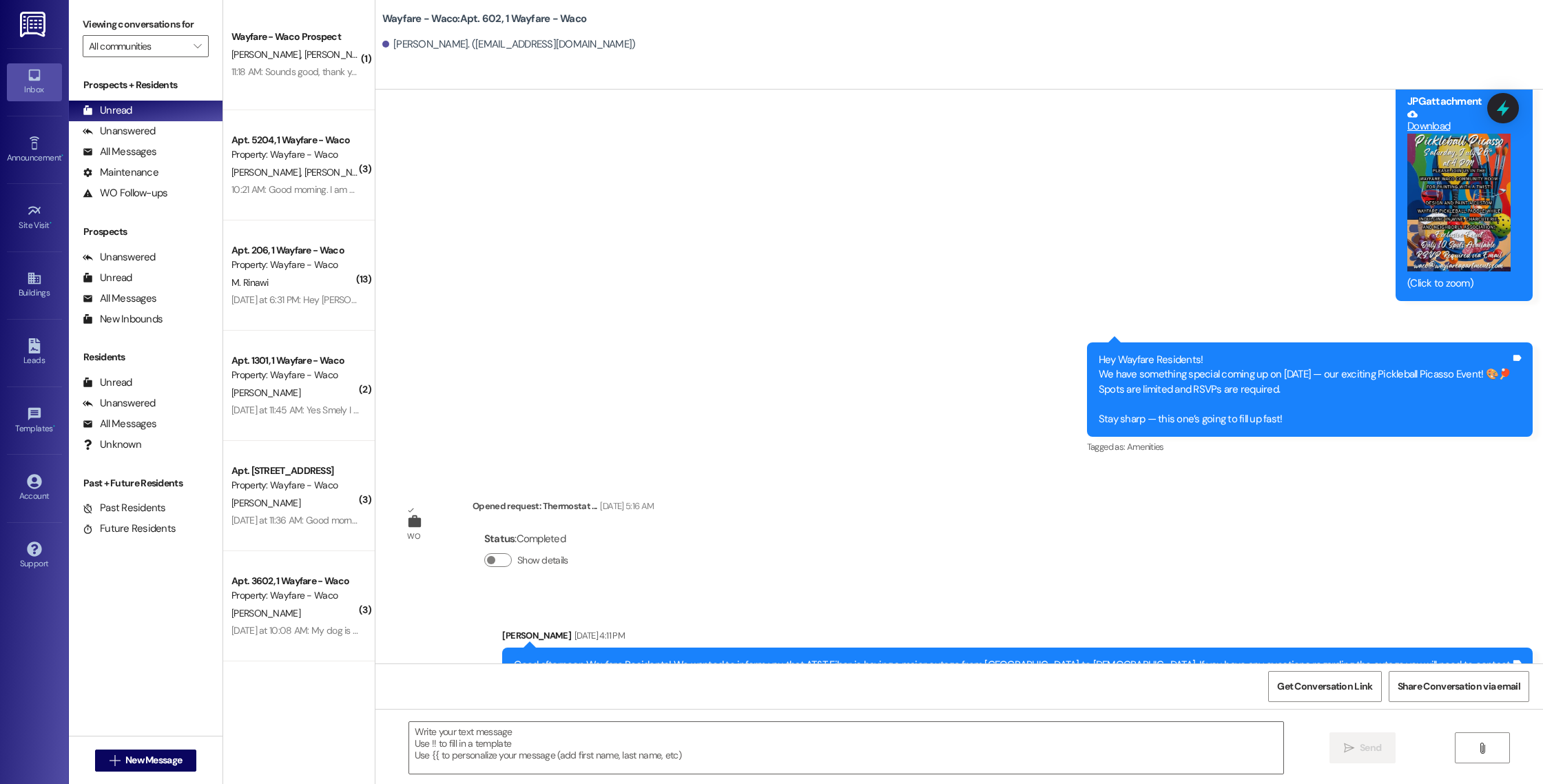
scroll to position [6370, 0]
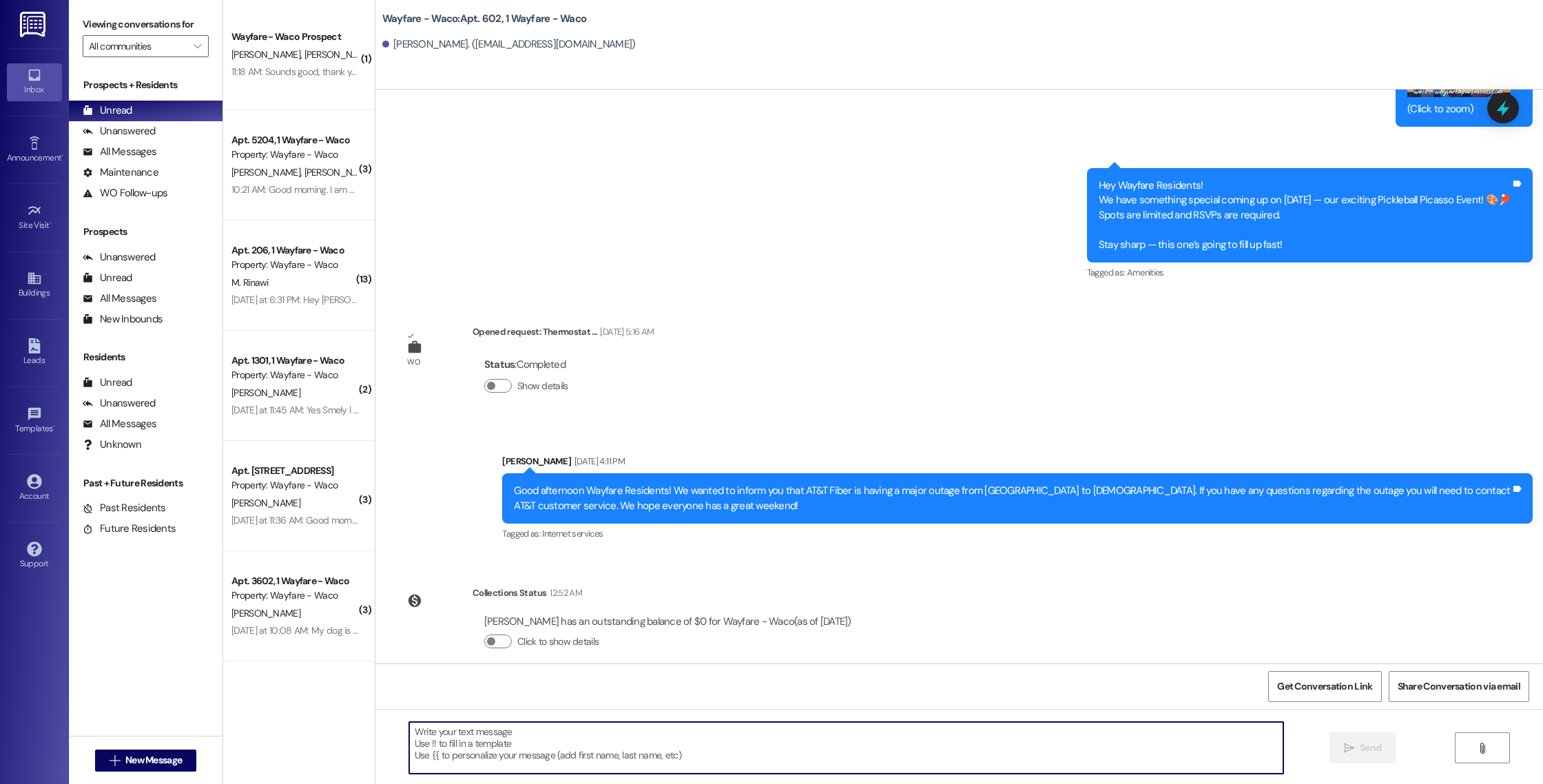
click at [861, 745] on textarea at bounding box center [846, 747] width 874 height 52
